Goal: Transaction & Acquisition: Book appointment/travel/reservation

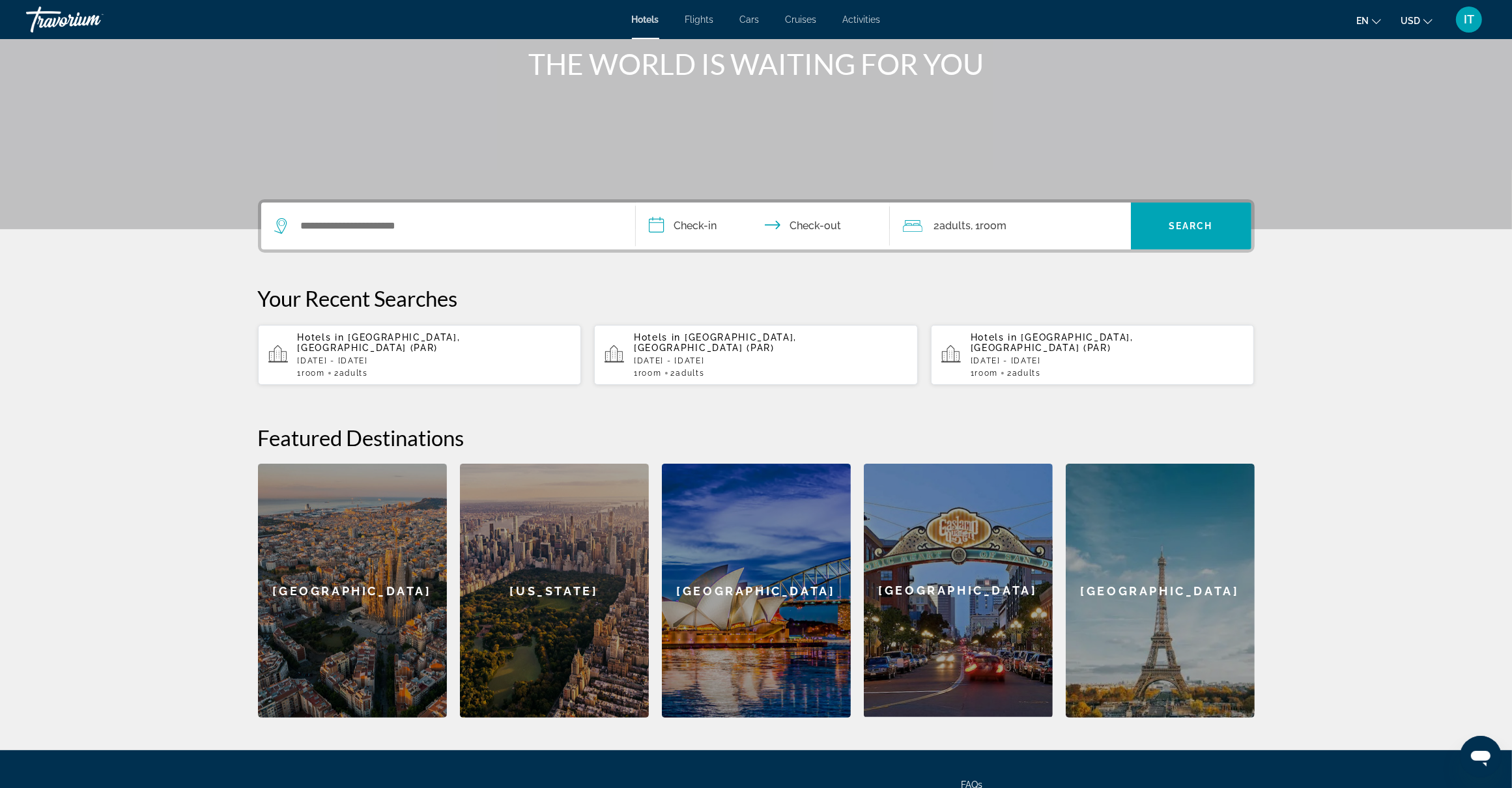
scroll to position [163, 0]
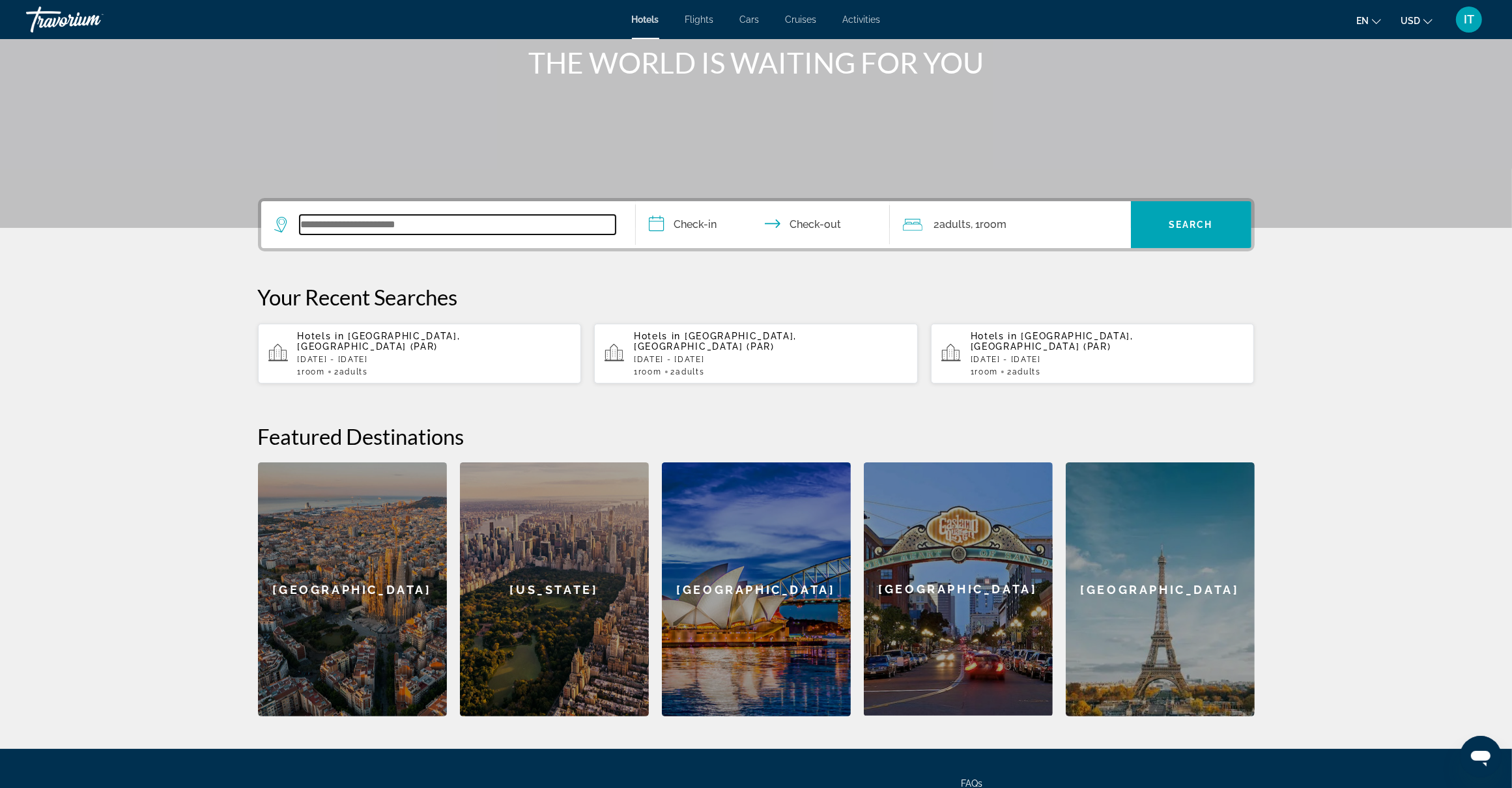
click at [425, 229] on input "Search widget" at bounding box center [458, 224] width 316 height 20
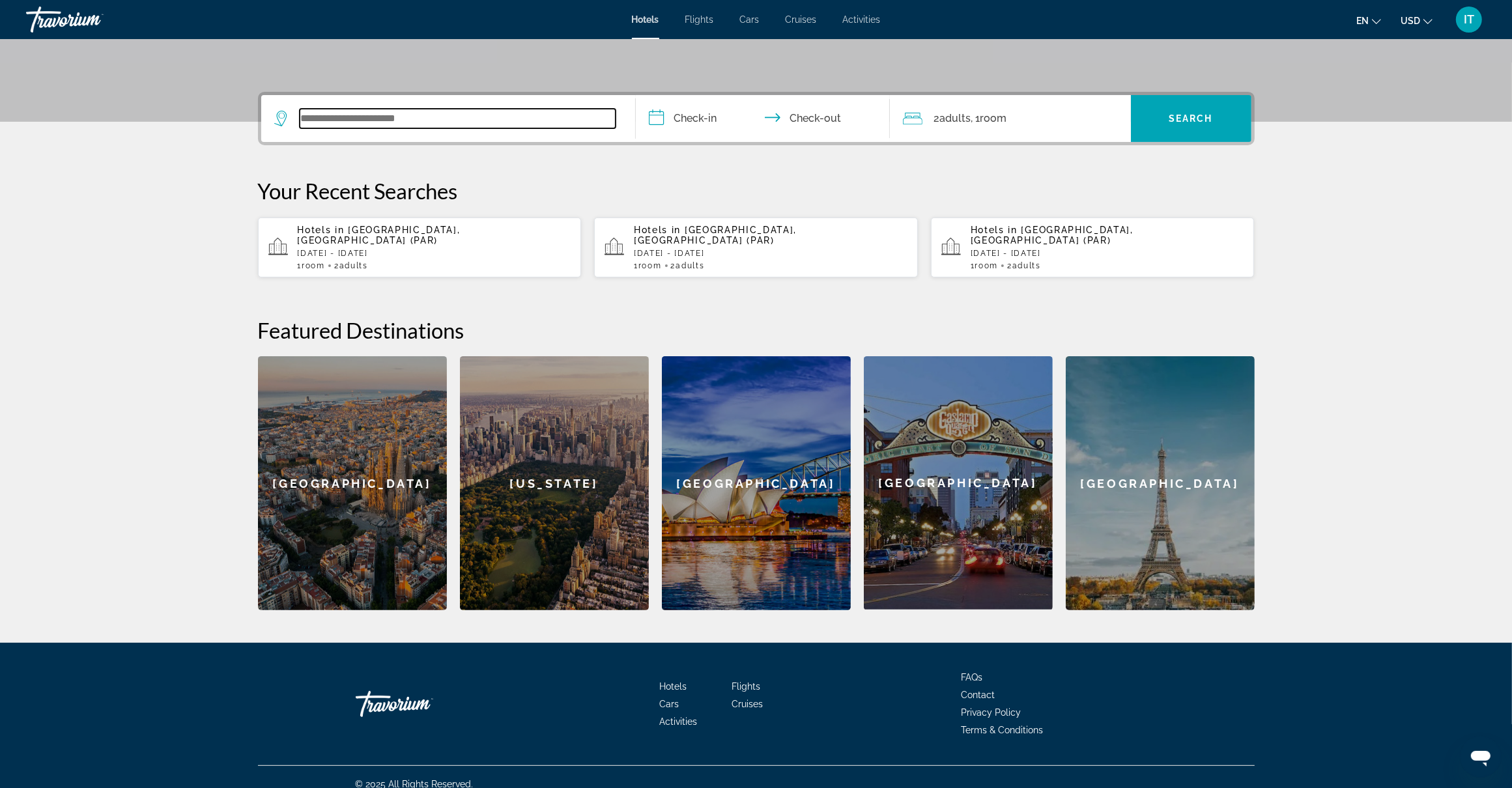
scroll to position [273, 0]
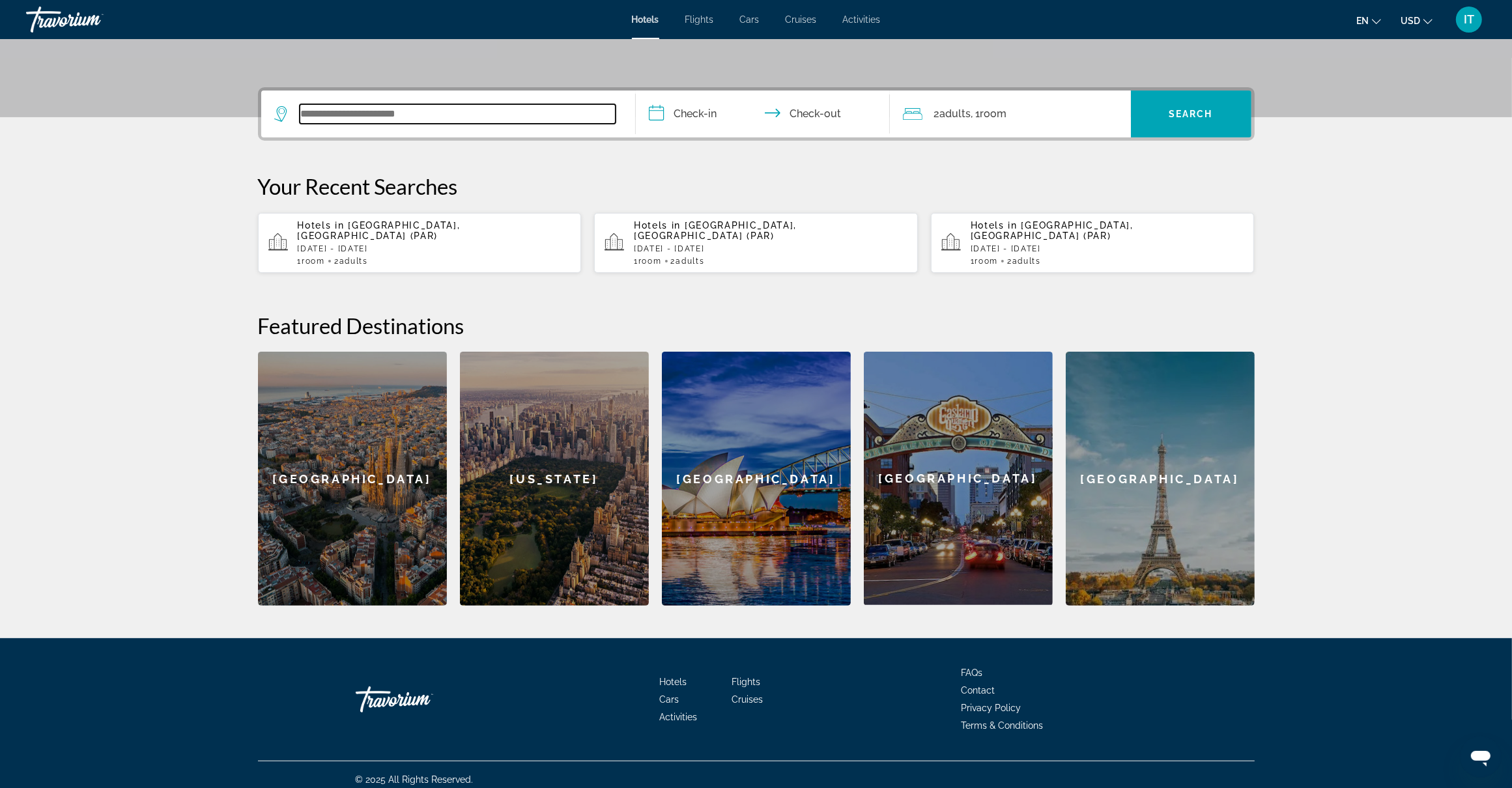
click at [548, 115] on input "Search widget" at bounding box center [458, 114] width 316 height 20
click at [695, 16] on span "Flights" at bounding box center [700, 19] width 29 height 10
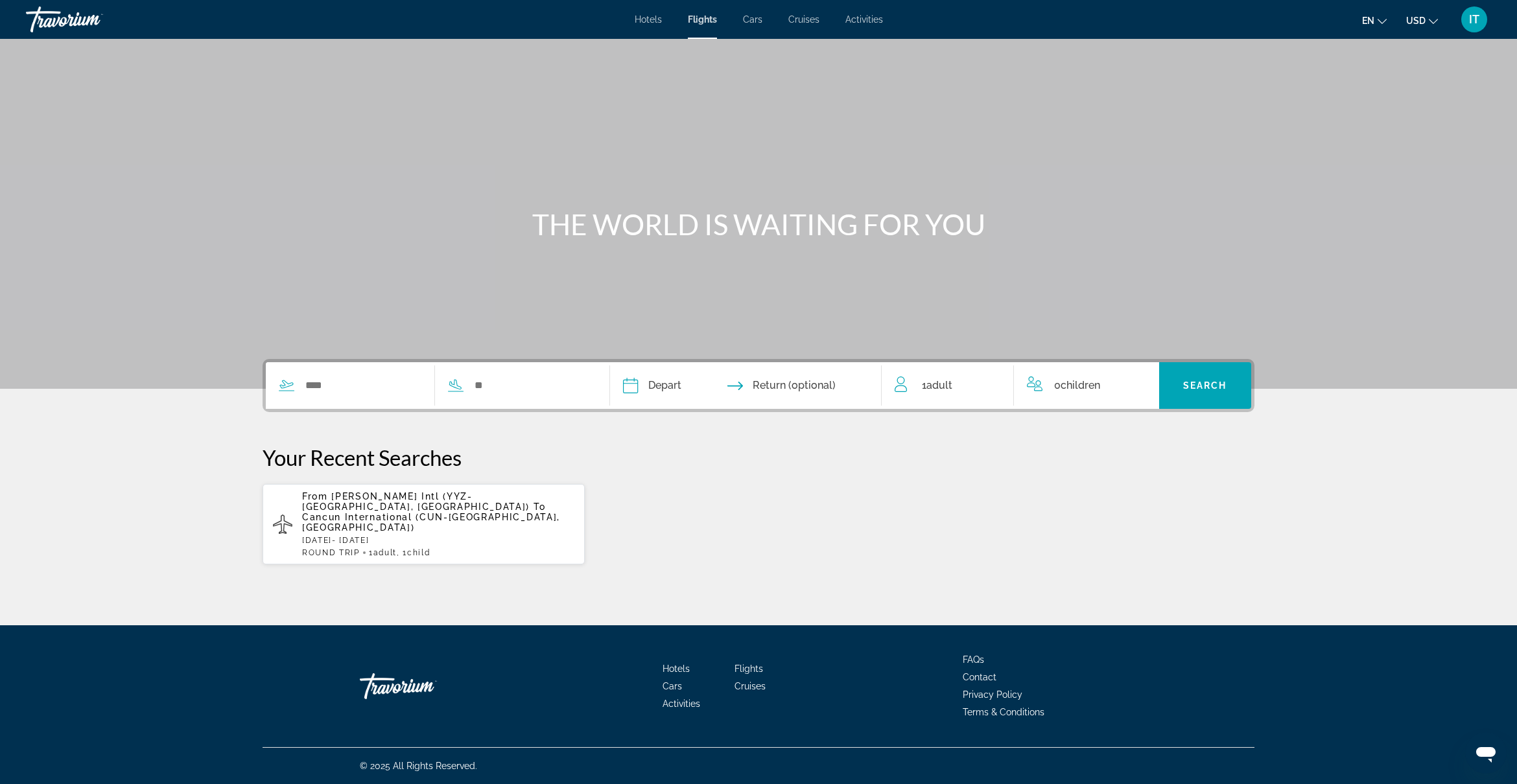
click at [451, 549] on div "ROUND TRIP 1 Adult Adults , 1 Child Children" at bounding box center [438, 553] width 272 height 9
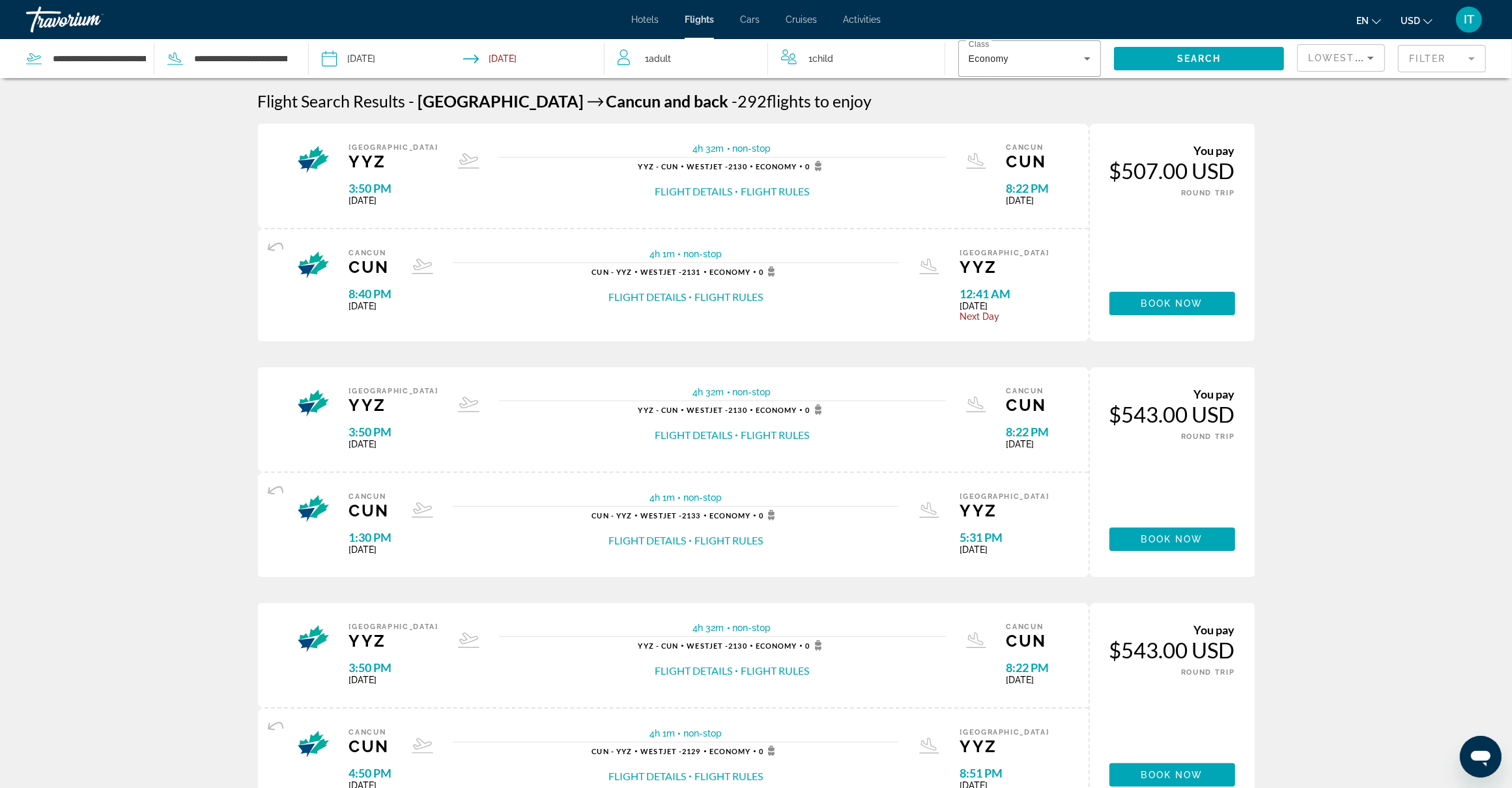
click at [1424, 20] on icon "Change currency" at bounding box center [1428, 21] width 9 height 9
click at [1369, 82] on button "CAD (Can$)" at bounding box center [1390, 86] width 65 height 17
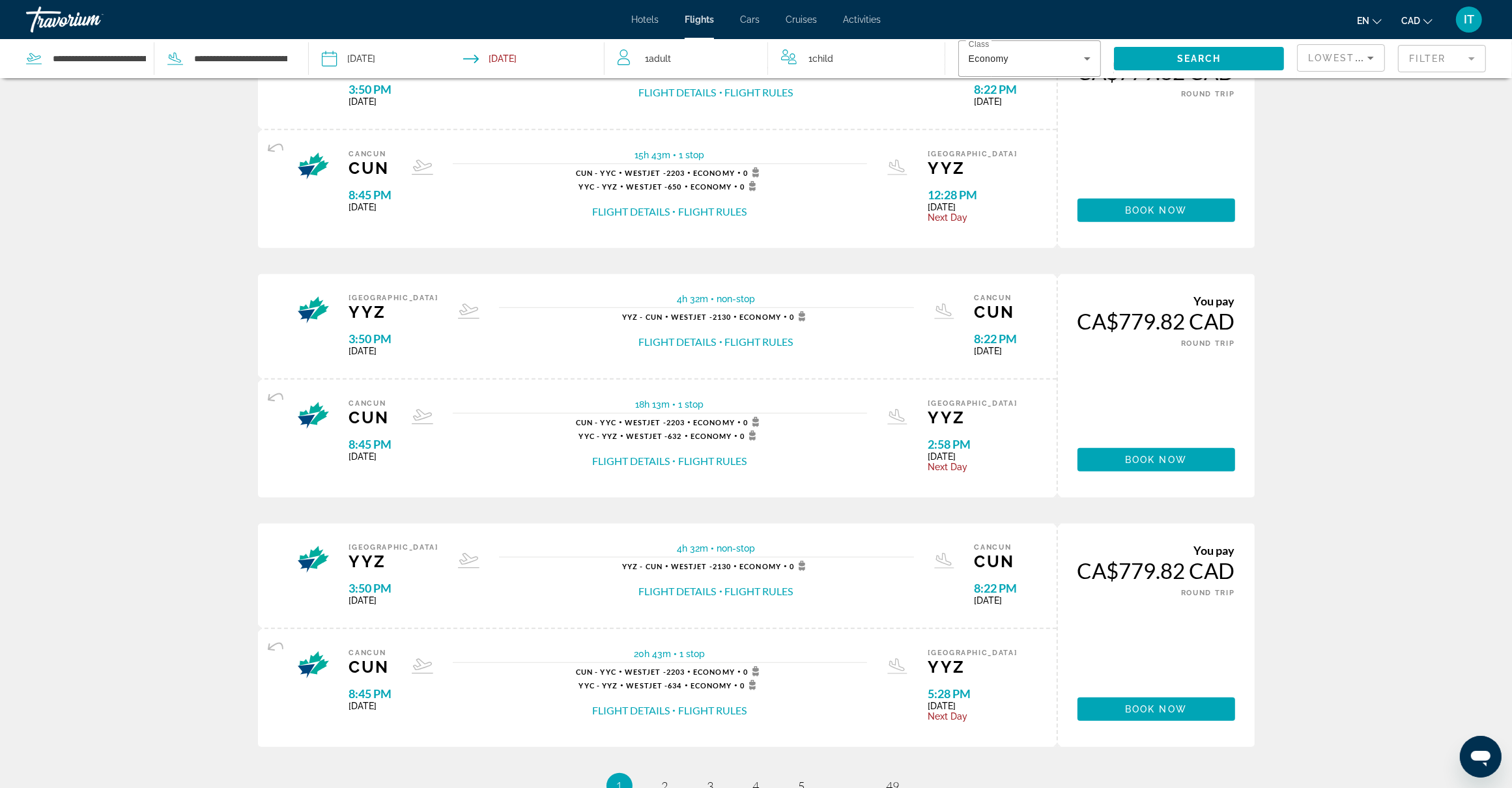
scroll to position [1010, 0]
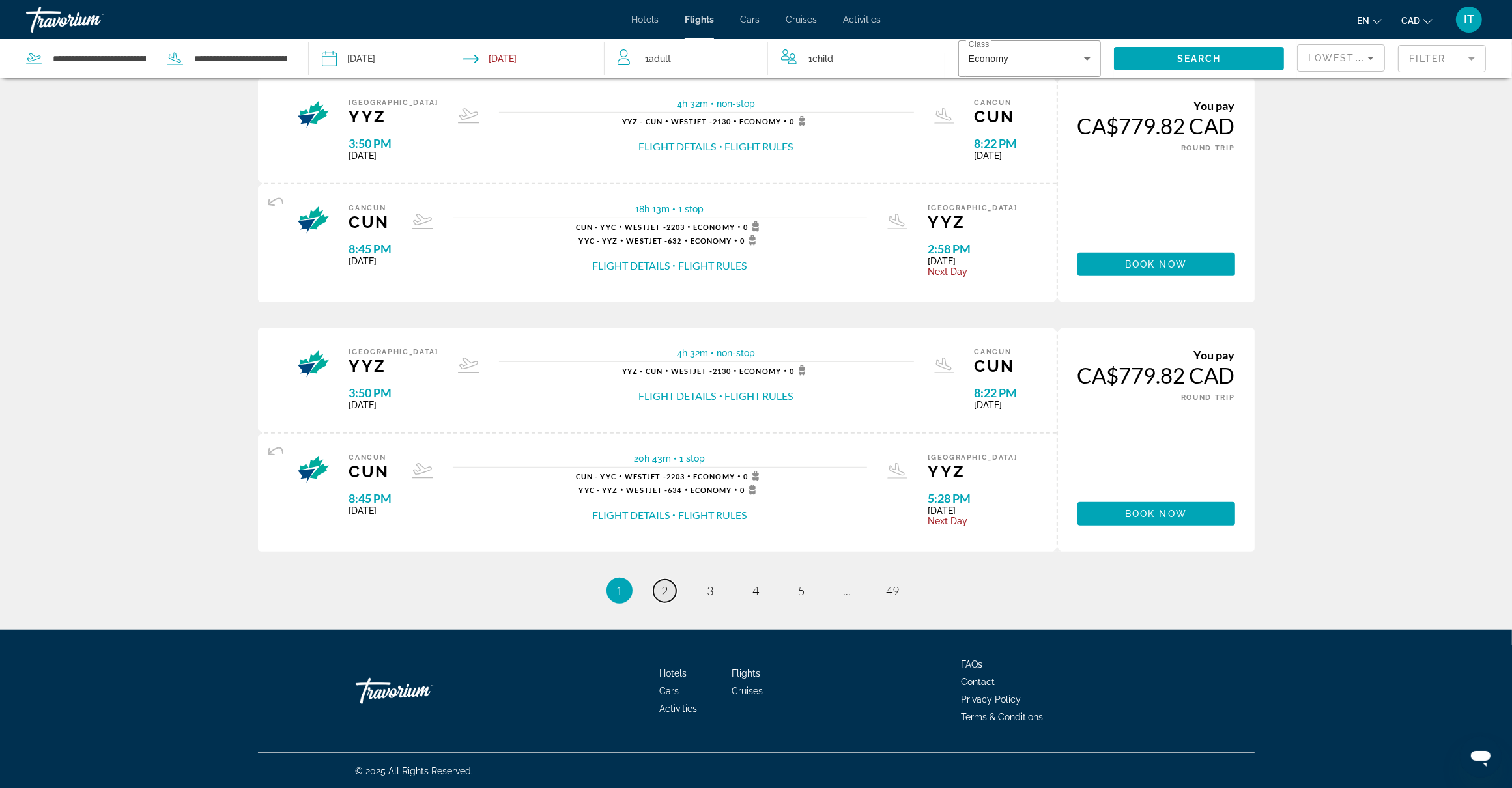
click at [657, 593] on link "page 2" at bounding box center [665, 592] width 23 height 23
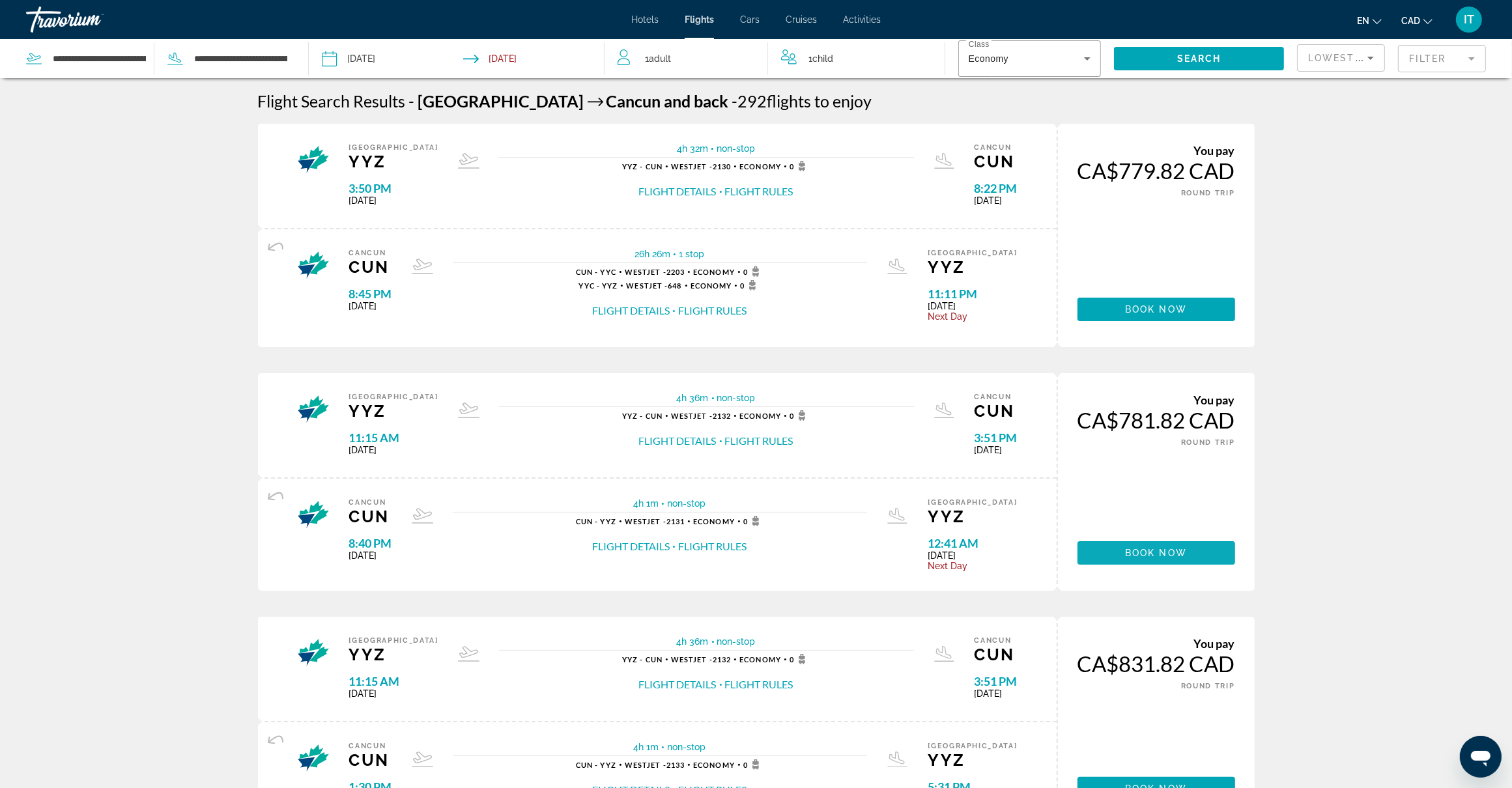
click at [1145, 549] on span "Book now" at bounding box center [1156, 553] width 62 height 10
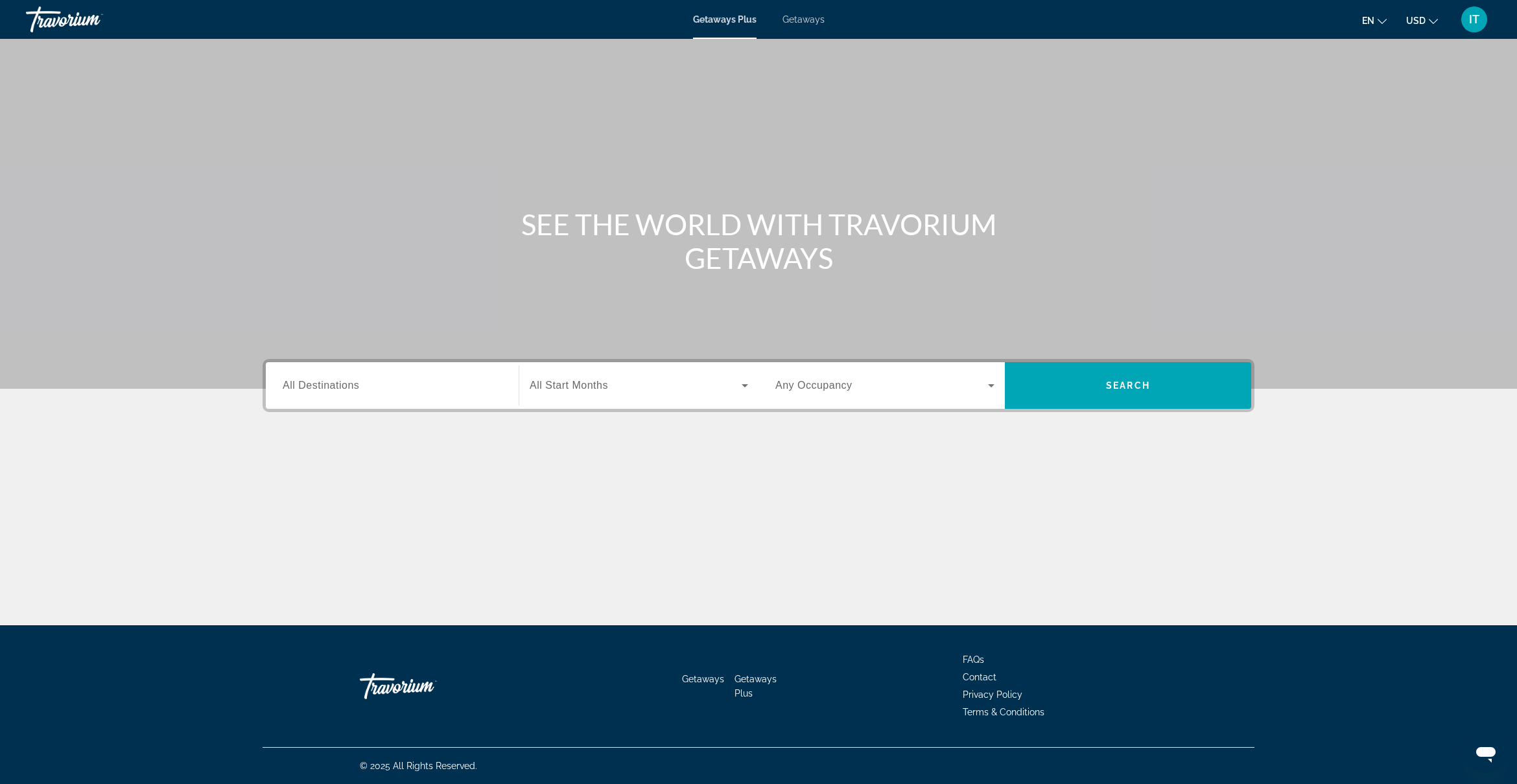
click at [1433, 20] on icon "Change currency" at bounding box center [1433, 21] width 9 height 9
click at [1405, 80] on button "CAD (Can$)" at bounding box center [1396, 85] width 64 height 17
